Goal: Information Seeking & Learning: Learn about a topic

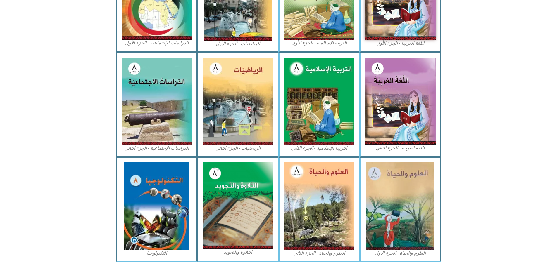
scroll to position [241, 0]
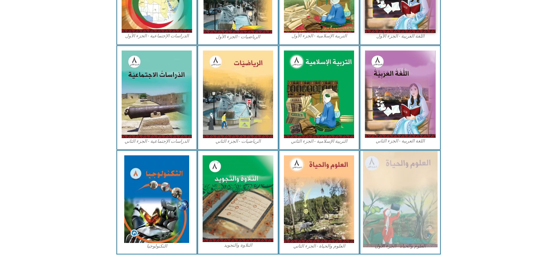
click at [392, 178] on img at bounding box center [400, 199] width 75 height 96
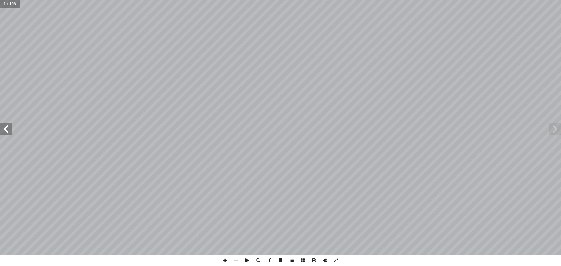
click at [7, 132] on span at bounding box center [6, 129] width 12 height 12
click at [7, 131] on span at bounding box center [6, 129] width 12 height 12
click at [2, 130] on span at bounding box center [6, 129] width 12 height 12
click at [5, 131] on span at bounding box center [6, 129] width 12 height 12
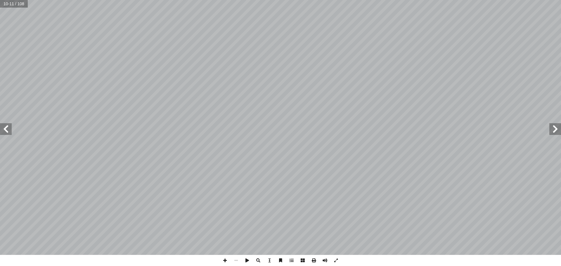
click at [4, 131] on span at bounding box center [6, 129] width 12 height 12
click at [7, 132] on span at bounding box center [6, 129] width 12 height 12
click at [555, 127] on span at bounding box center [555, 129] width 12 height 12
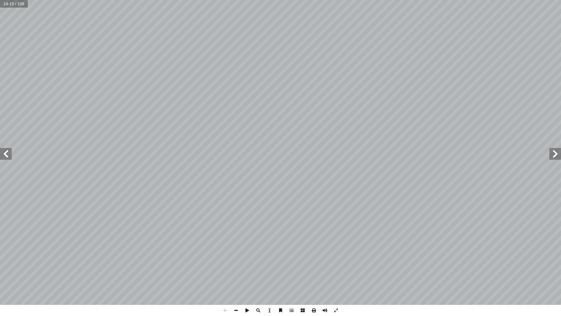
click at [9, 158] on span at bounding box center [6, 154] width 12 height 12
click at [316, 266] on span at bounding box center [313, 309] width 11 height 11
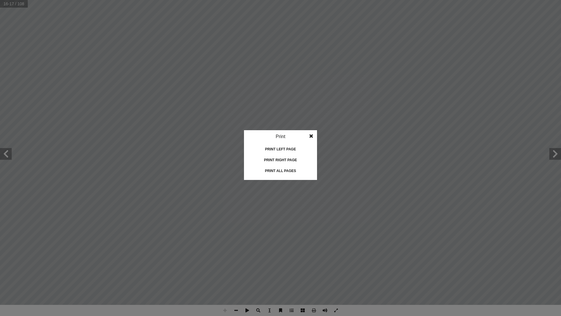
click at [313, 137] on span at bounding box center [311, 136] width 11 height 12
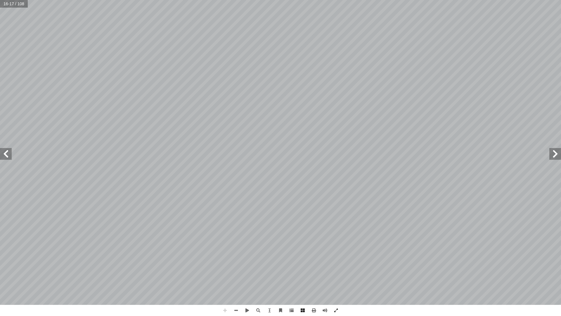
click at [291, 266] on span at bounding box center [291, 309] width 11 height 11
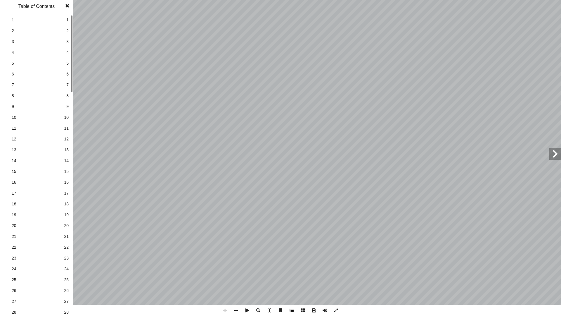
click at [291, 266] on span at bounding box center [291, 309] width 11 height 11
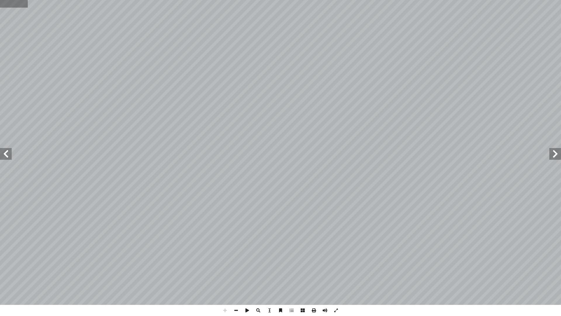
click at [20, 5] on input "text" at bounding box center [14, 4] width 28 height 8
click at [26, 5] on input "text" at bounding box center [14, 4] width 28 height 8
click at [373, 266] on div "١٢ نوع الخلية اسمها صورتها الت��ؤم حيوانية دم حمراء نويـــه، أ �� تحتـــوي الخ�…" at bounding box center [280, 157] width 561 height 315
click at [165, 266] on div "١٢ نوع الخلية اسمها صورتها الت��ؤم حيوانية دم حمراء نويـــه، أ �� تحتـــوي الخ�…" at bounding box center [280, 158] width 561 height 316
click at [368, 266] on div "١٢ نوع الخلية اسمها صورتها الت��ؤم حيوانية دم حمراء نويـــه، أ �� تحتـــوي الخ�…" at bounding box center [280, 157] width 561 height 315
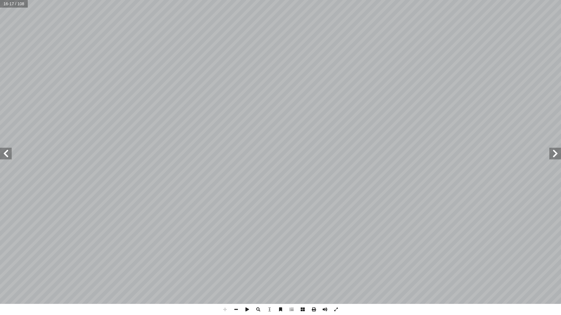
click at [355, 266] on div "١٢ نوع الخلية اسمها صورتها الت��ؤم حيوانية دم حمراء نويـــه، أ �� تحتـــوي الخ�…" at bounding box center [280, 157] width 561 height 315
click at [270, 266] on span at bounding box center [269, 309] width 11 height 11
click at [200, 222] on div "١٢ نوع الخلية اسمها صورتها الت��ؤم حيوانية دم حمراء نويـــه، أ �� تحتـــوي الخ�…" at bounding box center [256, 145] width 462 height 598
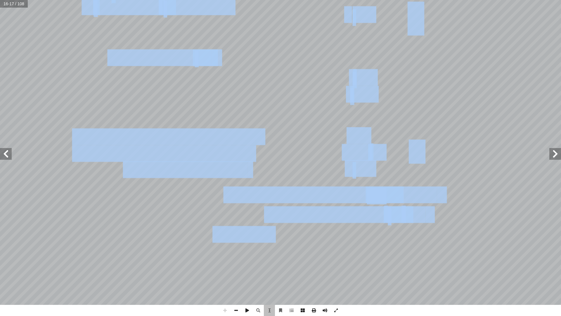
drag, startPoint x: 210, startPoint y: 238, endPoint x: 441, endPoint y: 221, distance: 232.0
click at [441, 221] on div "١٢ نوع الخلية اسمها صورتها الت��ؤم حيوانية دم حمراء نويـــه، أ �� تحتـــوي الخ�…" at bounding box center [256, 145] width 462 height 598
click at [382, 218] on span "الت��ؤم في خ��يا الدم الحمراء؟" at bounding box center [338, 214] width 149 height 15
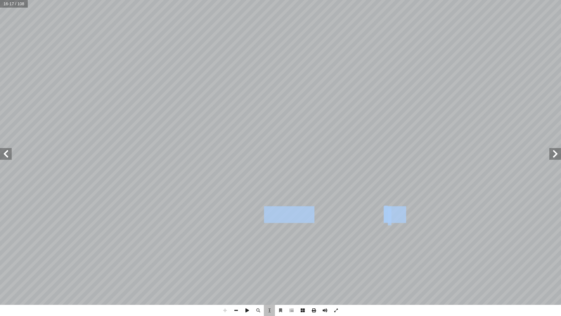
drag, startPoint x: 304, startPoint y: 216, endPoint x: 400, endPoint y: 219, distance: 95.3
click at [400, 219] on div "١٢ نوع الخلية اسمها صورتها الت��ؤم حيوانية دم حمراء نويـــه، أ �� تحتـــوي الخ�…" at bounding box center [256, 145] width 462 height 598
click at [399, 219] on span "همي" at bounding box center [397, 214] width 18 height 15
drag, startPoint x: 380, startPoint y: 220, endPoint x: 354, endPoint y: 220, distance: 26.3
click at [354, 220] on span "الت��ؤم في خ��يا الدم الحمراء؟" at bounding box center [338, 214] width 149 height 15
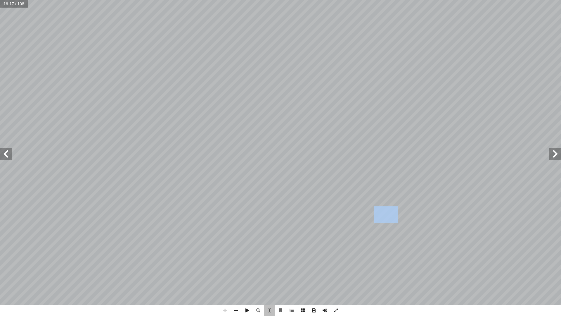
click at [380, 216] on span "الت��ؤم في خ��يا الدم الحمراء؟" at bounding box center [338, 214] width 149 height 15
drag, startPoint x: 378, startPoint y: 216, endPoint x: 268, endPoint y: 217, distance: 110.7
click at [268, 217] on span "الت��ؤم في خ��يا الدم الحمراء؟" at bounding box center [338, 214] width 149 height 15
copy span "ت��ؤم في خ��يا الدم الحمراء؟"
click at [360, 266] on div "١٢ نوع الخلية اسمها صورتها الت��ؤم حيوانية دم حمراء نويـــه، أ �� تحتـــوي الخ�…" at bounding box center [280, 157] width 561 height 315
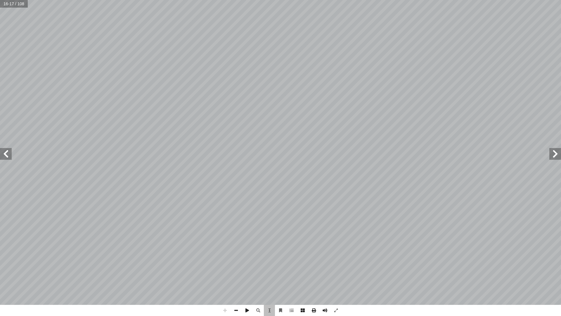
drag, startPoint x: 347, startPoint y: 125, endPoint x: 288, endPoint y: 111, distance: 60.9
click at [288, 111] on div "١٢ نوع الخلية اسمها صورتها الت��ؤم حيوانية دم حمراء نويـــه، أ �� تحتـــوي الخ�…" at bounding box center [511, 152] width 462 height 598
click at [264, 132] on div "١٣ نات الخلية ّ مكو ة ّ م حيواني ٔ ة ا ّ ( نباتي نشاط )3 سئلة التي تليه: أ عن ا…" at bounding box center [49, 152] width 462 height 598
click at [272, 266] on span at bounding box center [269, 309] width 11 height 11
click at [270, 266] on span at bounding box center [269, 309] width 11 height 11
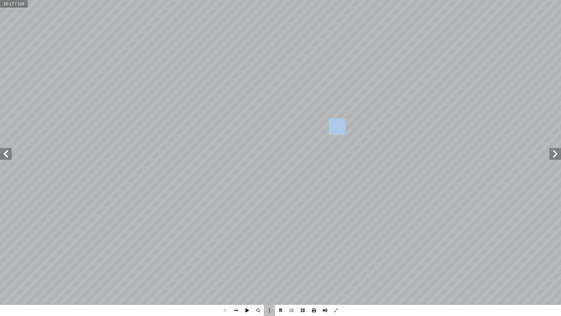
drag, startPoint x: 333, startPoint y: 131, endPoint x: 343, endPoint y: 131, distance: 10.5
click at [343, 131] on span "كيف تت��ءم خ��يا الش" at bounding box center [349, 126] width 106 height 15
click at [344, 130] on span "كيف تت��ءم خ��يا الش" at bounding box center [349, 126] width 106 height 15
drag, startPoint x: 356, startPoint y: 129, endPoint x: 342, endPoint y: 129, distance: 14.6
click at [342, 129] on span "كيف تت��ءم خ��يا الش" at bounding box center [349, 126] width 106 height 15
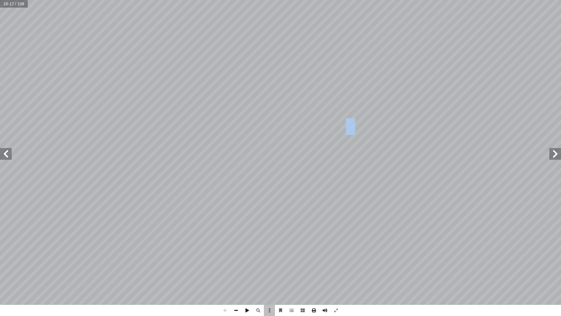
click at [356, 128] on span "كيف تت��ءم خ��يا الش" at bounding box center [349, 126] width 106 height 15
drag, startPoint x: 358, startPoint y: 128, endPoint x: 332, endPoint y: 132, distance: 26.4
click at [332, 132] on span "كيف تت��ءم خ��يا الش" at bounding box center [349, 126] width 106 height 15
copy span "��ءم خ"
click at [365, 266] on div "١٢ نوع الخلية اسمها صورتها الت��ؤم حيوانية دم حمراء نويـــه، أ �� تحتـــوي الخ�…" at bounding box center [280, 157] width 561 height 315
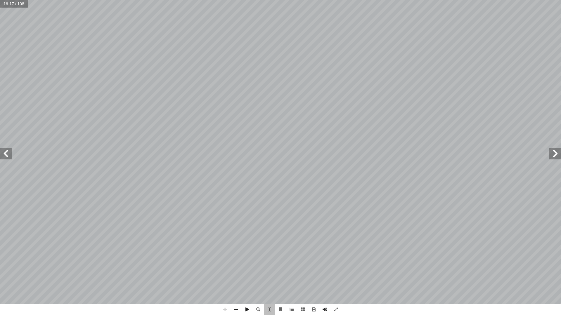
click at [157, 266] on div "١٢ نوع الخلية اسمها صورتها الت��ؤم حيوانية دم حمراء نويـــه، أ �� تحتـــوي الخ�…" at bounding box center [280, 157] width 561 height 315
drag, startPoint x: 291, startPoint y: 114, endPoint x: 281, endPoint y: 107, distance: 11.8
click at [281, 107] on div "١٢ نوع الخلية اسمها صورتها الت��ؤم حيوانية دم حمراء نويـــه، أ �� تحتـــوي الخ�…" at bounding box center [511, 152] width 462 height 598
drag, startPoint x: 299, startPoint y: 153, endPoint x: 298, endPoint y: 194, distance: 40.6
click at [280, 152] on div "١٢ نوع الخلية اسمها صورتها الت��ؤم حيوانية دم حمراء نويـــه، أ �� تحتـــوي الخ�…" at bounding box center [280, 152] width 0 height 0
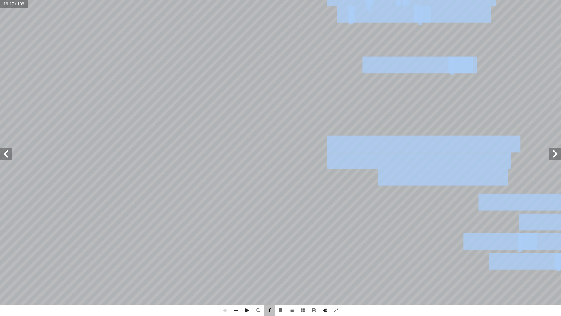
click at [271, 266] on span at bounding box center [269, 309] width 11 height 11
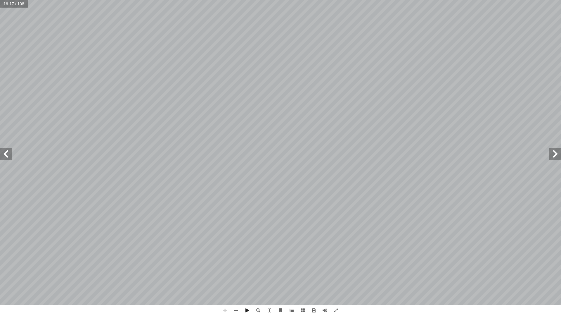
click at [388, 266] on div "١٢ نوع الخلية اسمها صورتها الت��ؤم حيوانية دم حمراء نويـــه، أ �� تحتـــوي الخ�…" at bounding box center [280, 158] width 561 height 316
click at [554, 153] on span at bounding box center [555, 154] width 12 height 12
click at [120, 266] on div "١٢ نوع الخلية اسمها صورتها الت��ؤم حيوانية دم حمراء نويـــه، أ �� تحتـــوي الخ�…" at bounding box center [280, 157] width 561 height 315
click at [321, 266] on div "١٢ نوع الخلية اسمها صورتها الت��ؤم حيوانية دم حمراء نويـــه، أ �� تحتـــوي الخ�…" at bounding box center [280, 158] width 561 height 316
click at [8, 153] on span at bounding box center [6, 154] width 12 height 12
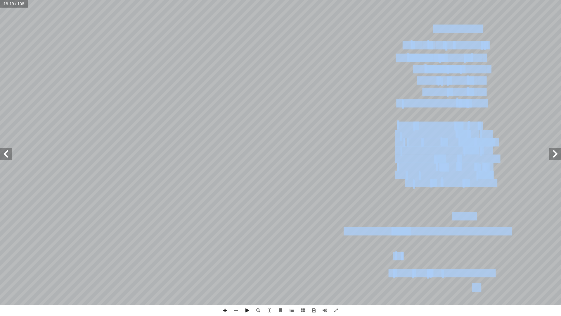
click at [552, 153] on span at bounding box center [555, 154] width 12 height 12
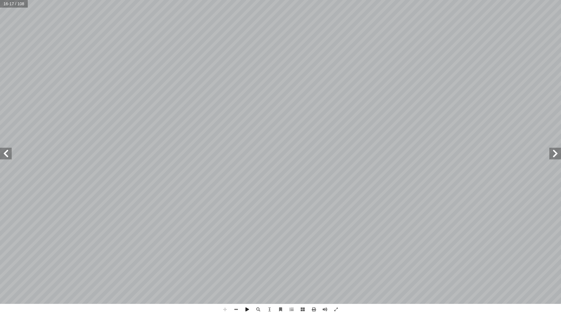
click at [358, 266] on div "١٢ نوع الخلية اسمها صورتها الت��ؤم حيوانية دم حمراء نويـــه، أ �� تحتـــوي الخ�…" at bounding box center [280, 157] width 561 height 315
click at [411, 266] on div "١٢ نوع الخلية اسمها صورتها الت��ؤم حيوانية دم حمراء نويـــه، أ �� تحتـــوي الخ�…" at bounding box center [280, 157] width 561 height 315
click at [182, 266] on div "١٢ نوع الخلية اسمها صورتها الت��ؤم حيوانية دم حمراء نويـــه، أ �� تحتـــوي الخ�…" at bounding box center [280, 158] width 561 height 316
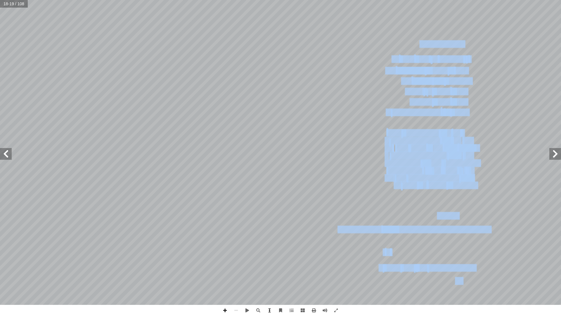
click at [269, 266] on span at bounding box center [269, 309] width 11 height 11
click at [441, 172] on span "ل" at bounding box center [443, 170] width 5 height 7
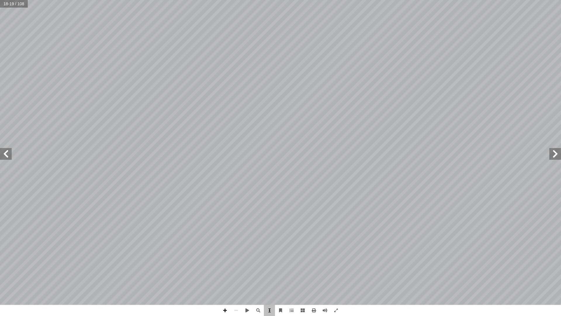
click at [266, 266] on span at bounding box center [269, 309] width 11 height 11
click at [373, 266] on div "١٤ ١. الغشاء الخلوي تية: ٔ سئلة ا�� ٔ عن ا�� ْ جب ٔ الصورة، ثم ا ْ ل ّ م ٔ تا غ…" at bounding box center [280, 157] width 561 height 315
